Goal: Find specific page/section: Find specific page/section

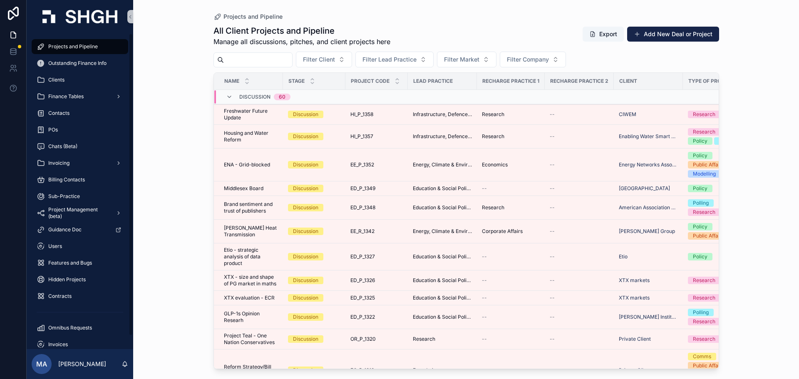
click at [254, 65] on input "scrollable content" at bounding box center [258, 60] width 68 height 12
type input "*******"
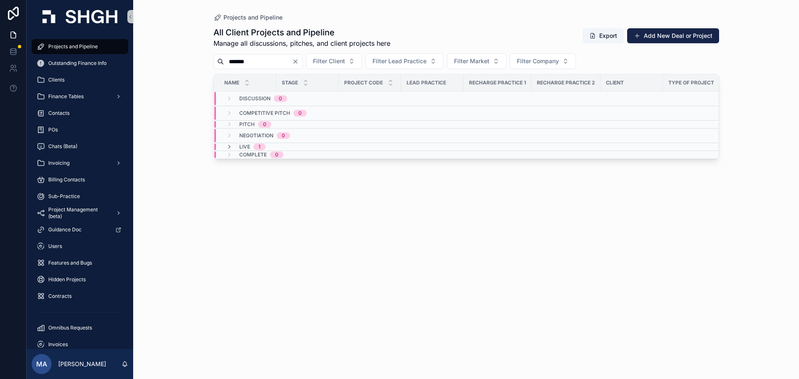
click at [252, 145] on div "Live 1" at bounding box center [252, 147] width 26 height 7
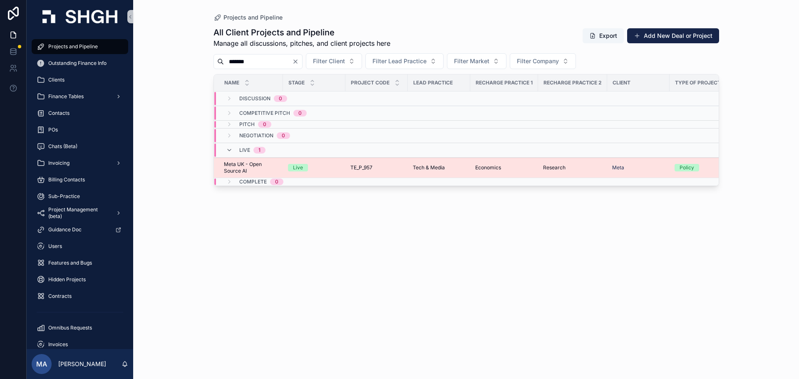
click at [372, 166] on span "TE_P_957" at bounding box center [361, 167] width 22 height 7
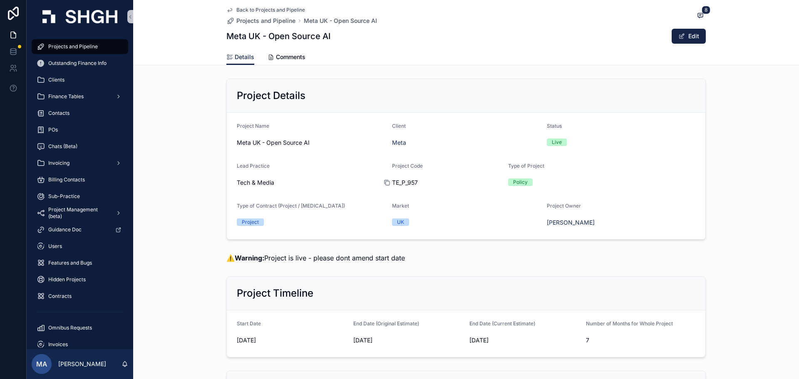
drag, startPoint x: 417, startPoint y: 180, endPoint x: 389, endPoint y: 182, distance: 27.9
click at [392, 182] on div "TE_P_957" at bounding box center [447, 183] width 110 height 8
click at [386, 182] on icon "scrollable content" at bounding box center [387, 182] width 7 height 7
